Goal: Find specific page/section: Find specific page/section

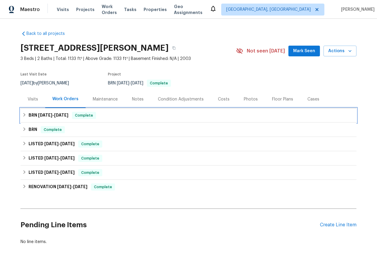
click at [22, 113] on icon at bounding box center [24, 115] width 4 height 4
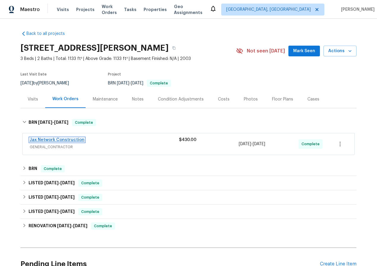
click at [44, 139] on link "Jax Network Construction" at bounding box center [57, 140] width 55 height 4
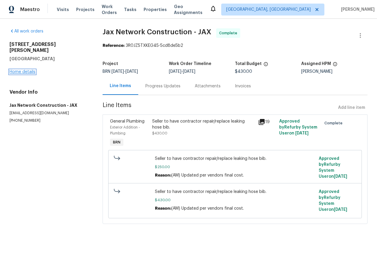
click at [25, 70] on link "Home details" at bounding box center [23, 72] width 26 height 4
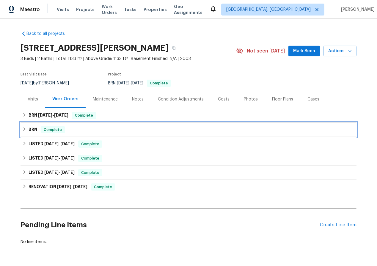
click at [22, 128] on icon at bounding box center [24, 129] width 4 height 4
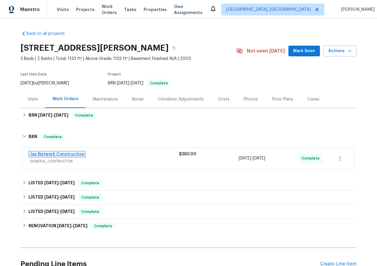
click at [55, 152] on link "Jax Network Construction" at bounding box center [57, 154] width 55 height 4
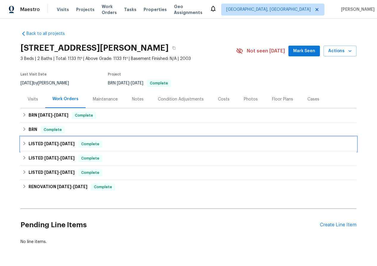
click at [24, 141] on icon at bounding box center [24, 143] width 4 height 4
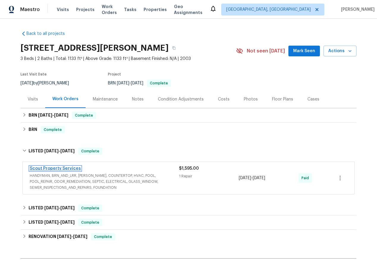
click at [57, 168] on link "Scout Property Services" at bounding box center [55, 168] width 51 height 4
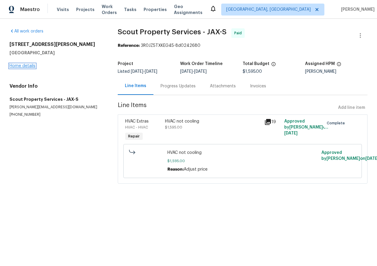
click at [18, 64] on link "Home details" at bounding box center [23, 66] width 26 height 4
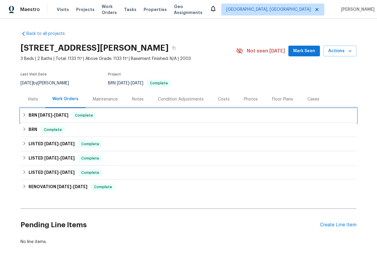
click at [25, 113] on icon at bounding box center [24, 115] width 4 height 4
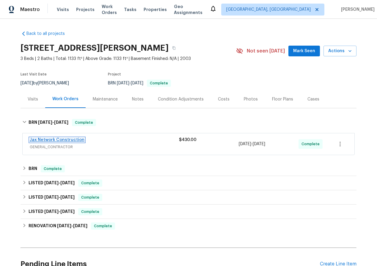
click at [48, 138] on link "Jax Network Construction" at bounding box center [57, 140] width 55 height 4
